Goal: Task Accomplishment & Management: Manage account settings

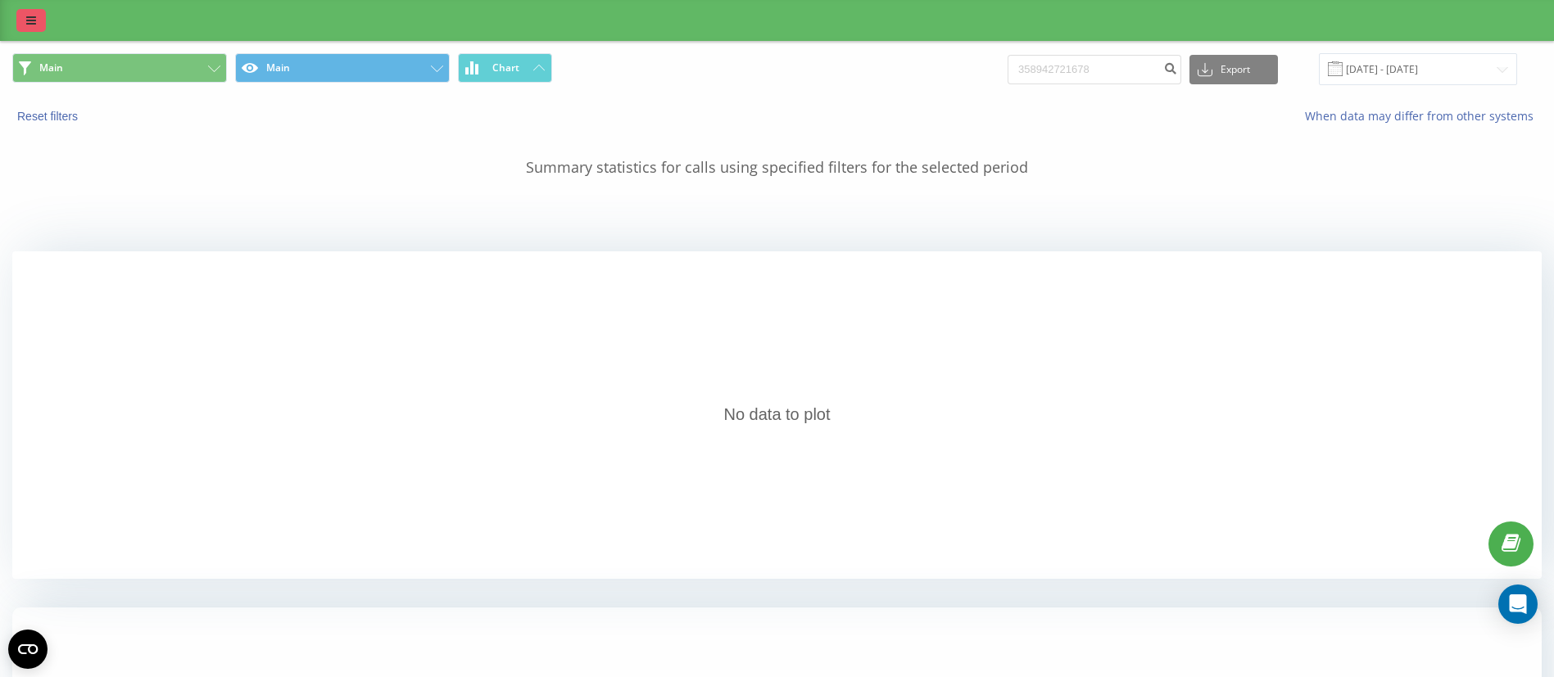
click at [43, 25] on link at bounding box center [30, 20] width 29 height 23
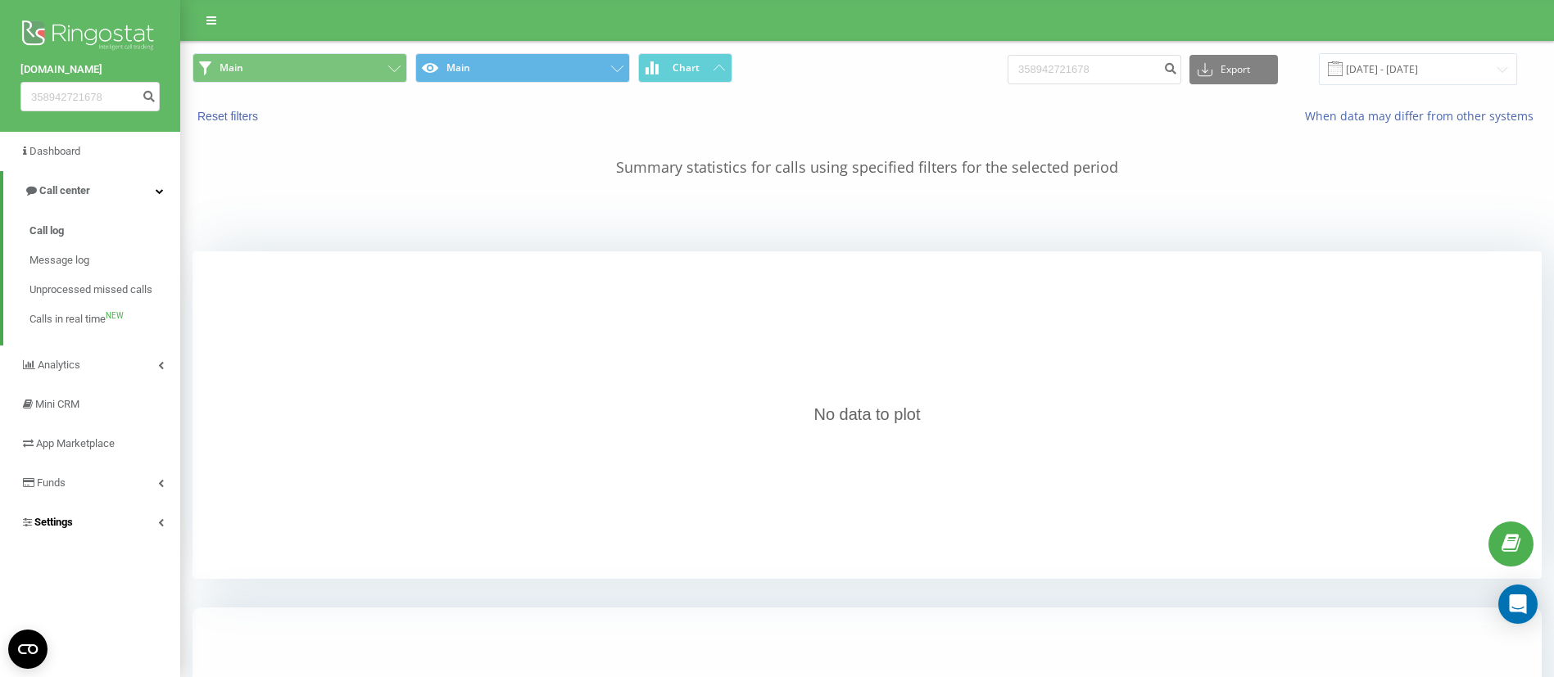
click at [71, 511] on link "Settings" at bounding box center [90, 522] width 180 height 39
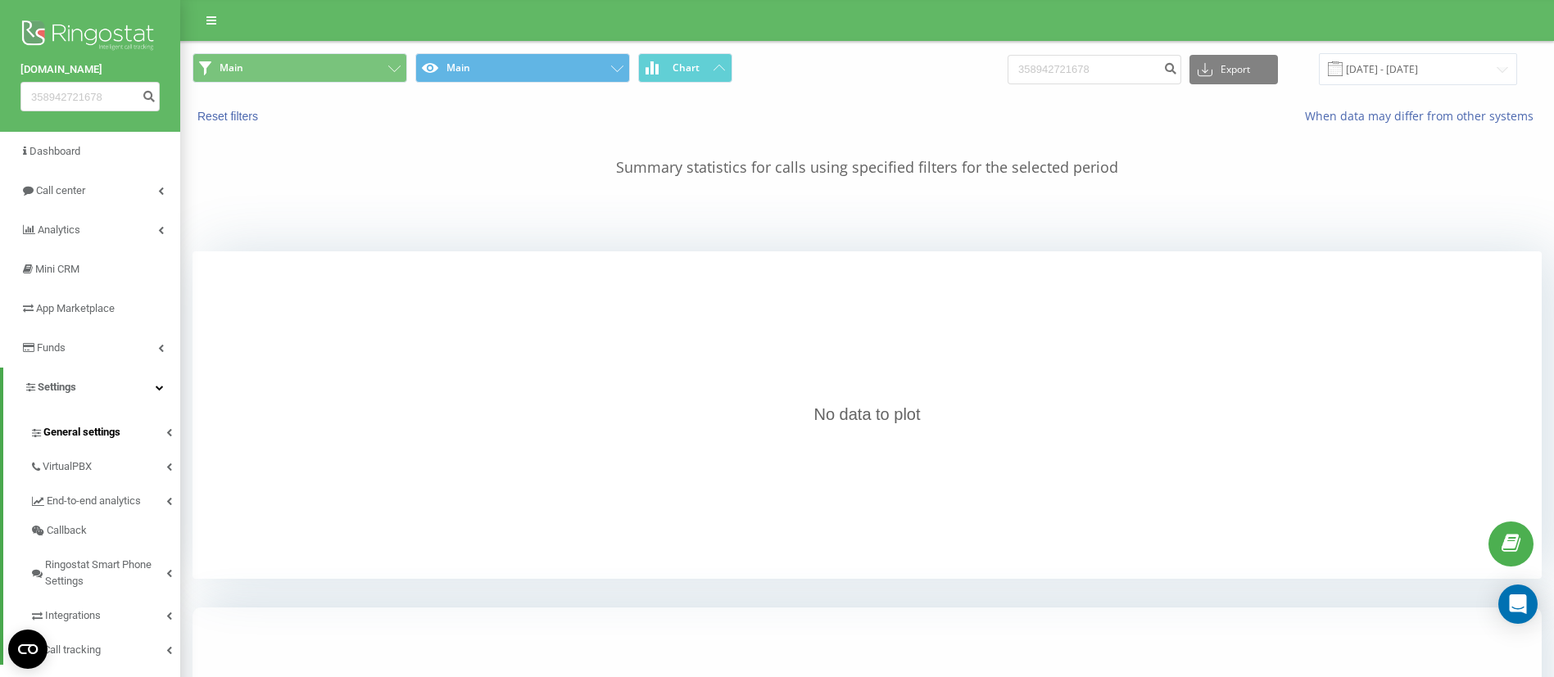
click at [75, 424] on span "General settings" at bounding box center [81, 432] width 77 height 16
click at [96, 426] on span "General settings" at bounding box center [81, 432] width 77 height 16
click at [78, 455] on link "VirtualPBX" at bounding box center [104, 464] width 151 height 34
click at [89, 517] on span "Call forwarding" at bounding box center [87, 524] width 72 height 16
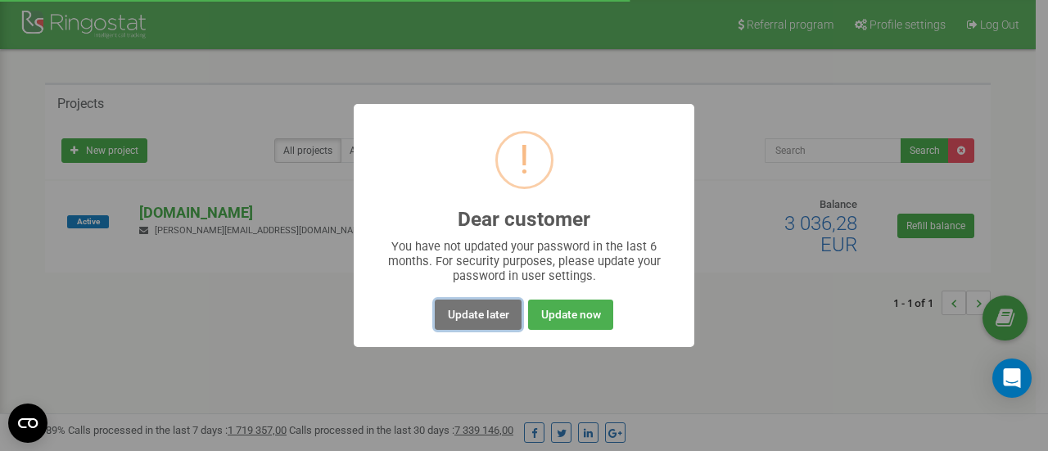
click at [489, 310] on button "Update later" at bounding box center [478, 315] width 86 height 30
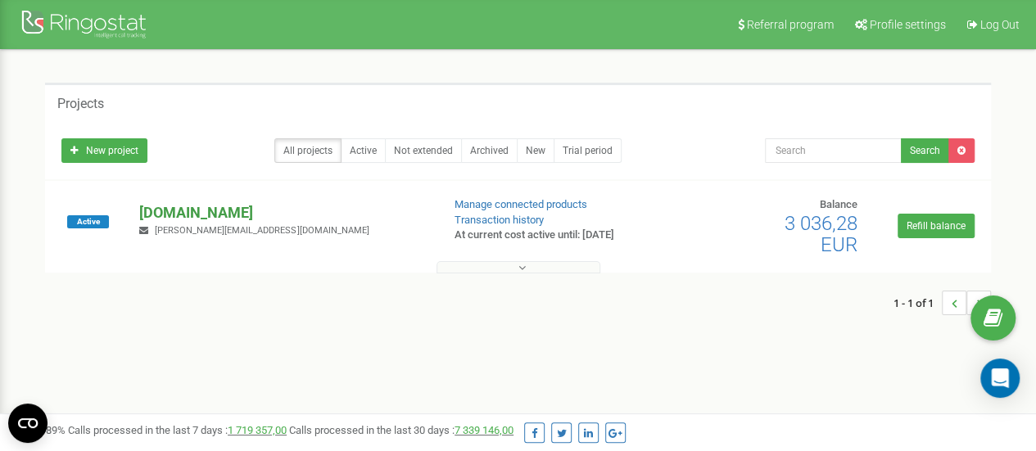
click at [188, 212] on p "[DOMAIN_NAME]" at bounding box center [283, 212] width 288 height 21
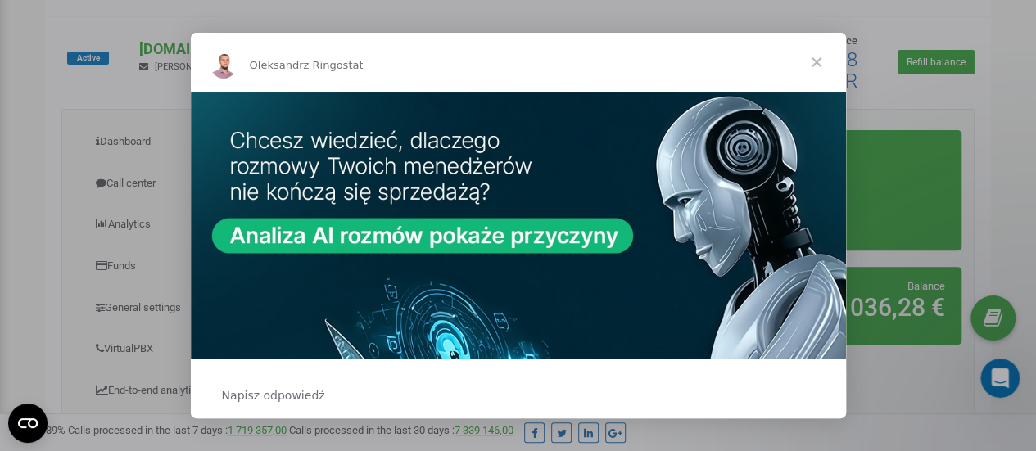
click at [821, 60] on span "Zamknij" at bounding box center [816, 62] width 59 height 59
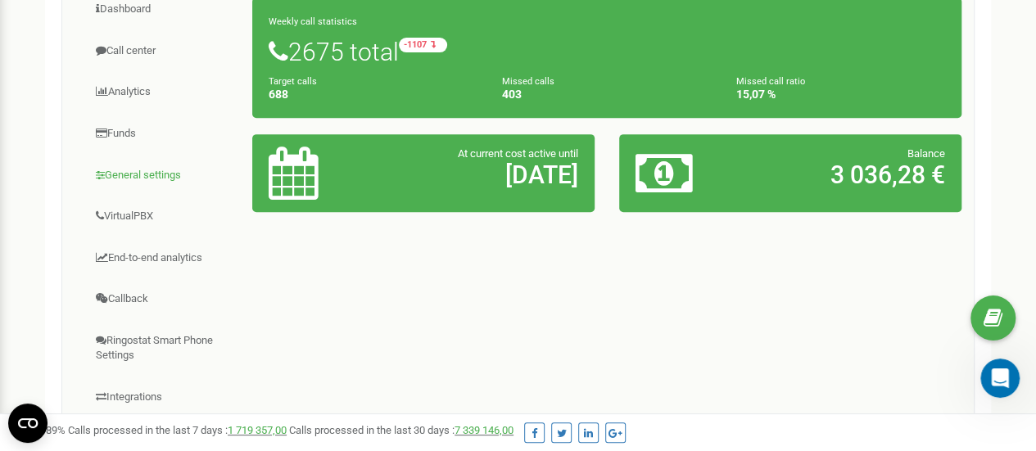
scroll to position [246, 0]
